Goal: Information Seeking & Learning: Learn about a topic

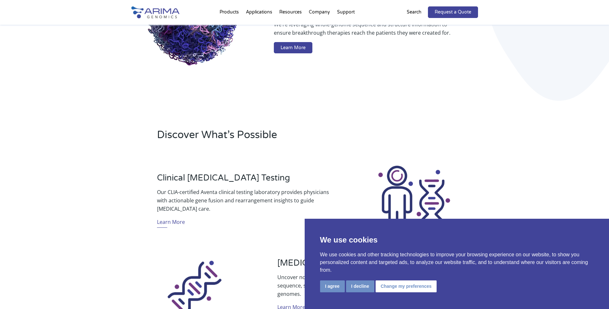
scroll to position [103, 0]
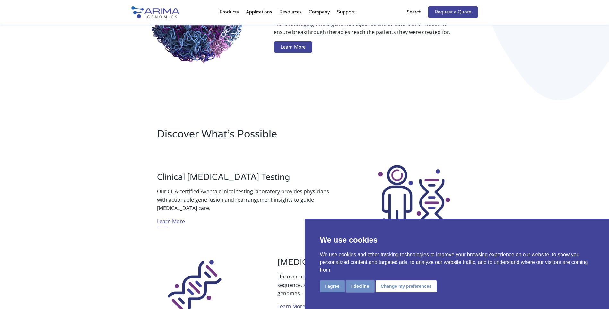
click at [361, 286] on button "I decline" at bounding box center [360, 286] width 28 height 12
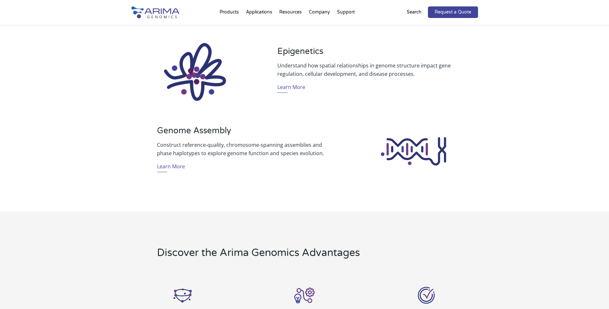
scroll to position [488, 0]
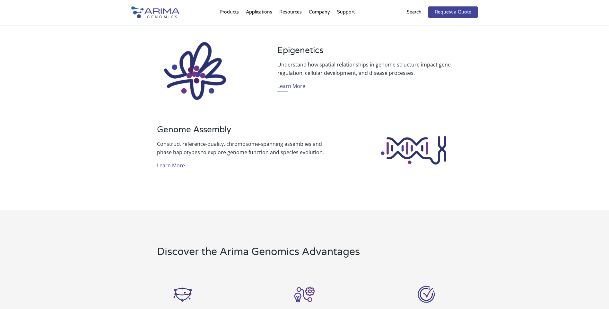
click at [181, 167] on link "Learn More" at bounding box center [171, 166] width 28 height 10
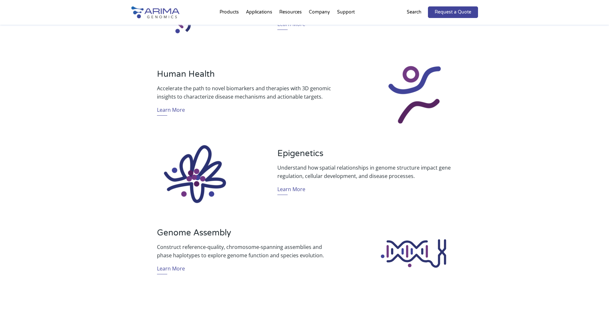
scroll to position [385, 0]
click at [297, 190] on link "Learn More" at bounding box center [291, 190] width 28 height 10
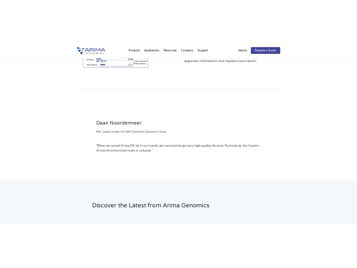
scroll to position [692, 0]
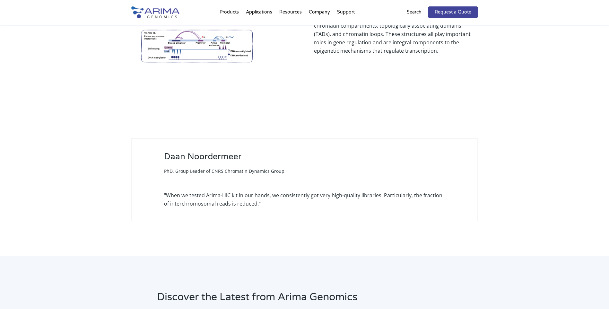
click at [283, 191] on div ""When we tested Arima-HiC kit in our hands, we consistently got very high-quali…" at bounding box center [304, 199] width 281 height 17
